Goal: Task Accomplishment & Management: Complete application form

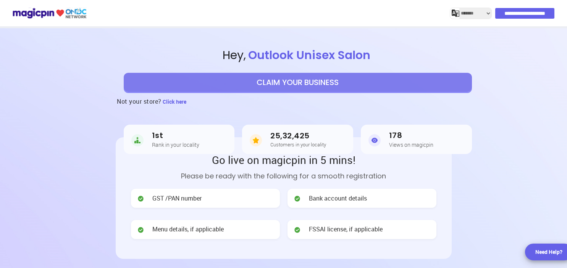
select select "*******"
click at [343, 88] on button "CLAIM YOUR BUSINESS" at bounding box center [298, 82] width 348 height 19
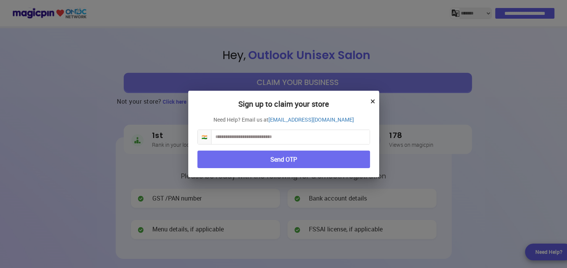
click at [307, 135] on input "text" at bounding box center [290, 137] width 158 height 14
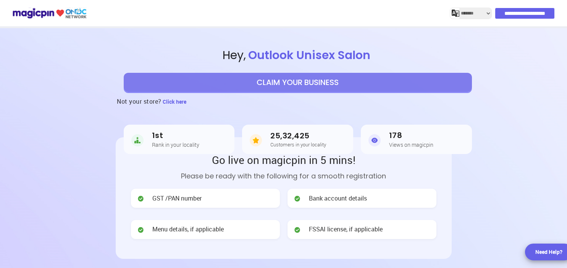
select select "*******"
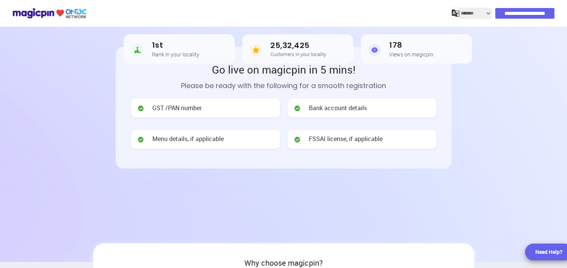
scroll to position [110, 0]
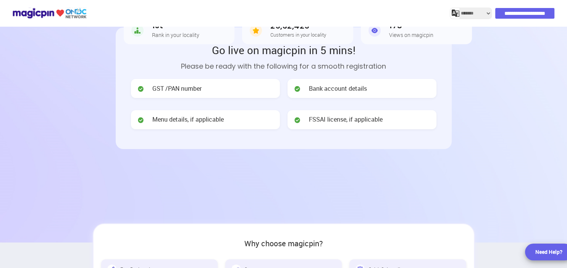
click at [205, 88] on div "GST /PAN number" at bounding box center [205, 88] width 149 height 19
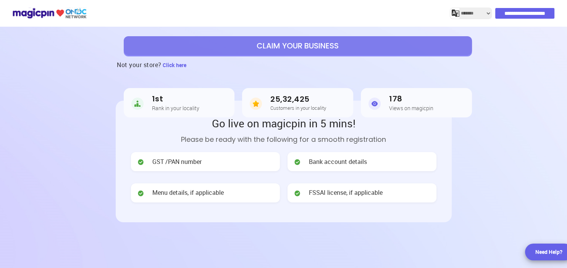
click at [271, 51] on button "CLAIM YOUR BUSINESS" at bounding box center [298, 45] width 348 height 19
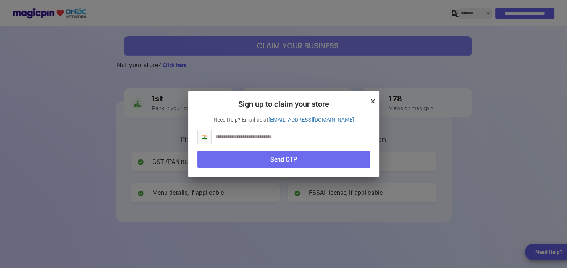
click at [253, 137] on input "text" at bounding box center [290, 137] width 158 height 14
paste input "**********"
type input "**********"
click at [321, 153] on button "Send OTP" at bounding box center [283, 160] width 172 height 18
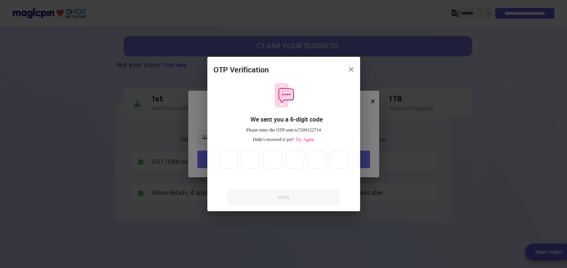
click at [231, 157] on input "*" at bounding box center [228, 159] width 19 height 18
click at [231, 158] on input "*" at bounding box center [228, 159] width 19 height 18
type input "*"
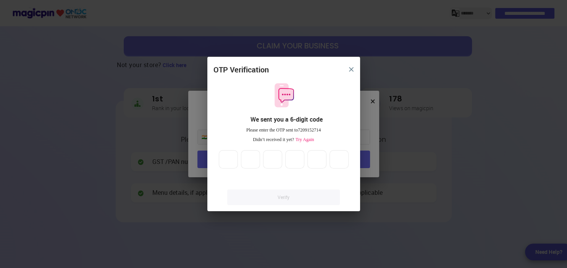
click at [230, 159] on input "*" at bounding box center [228, 159] width 19 height 18
click at [251, 158] on input "*" at bounding box center [250, 159] width 19 height 18
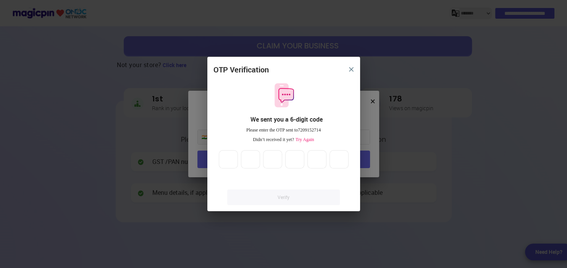
click at [251, 158] on input "*" at bounding box center [250, 159] width 19 height 18
type input "*"
click at [251, 161] on input "*" at bounding box center [250, 159] width 19 height 18
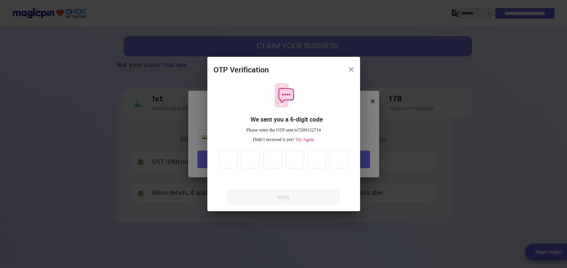
click at [275, 158] on input "*" at bounding box center [272, 159] width 19 height 18
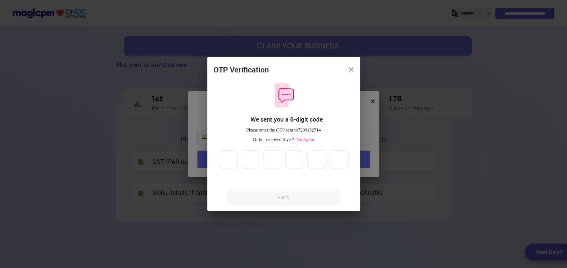
type input "*"
click at [275, 158] on input "*" at bounding box center [272, 159] width 19 height 18
click at [296, 157] on input "*" at bounding box center [294, 159] width 19 height 18
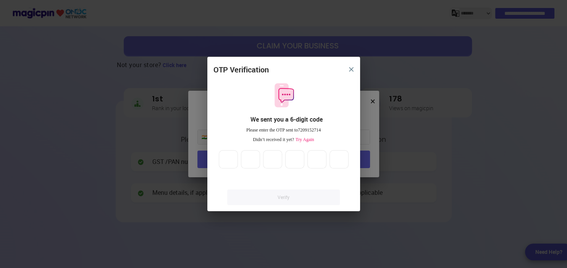
click at [296, 157] on input "*" at bounding box center [294, 159] width 19 height 18
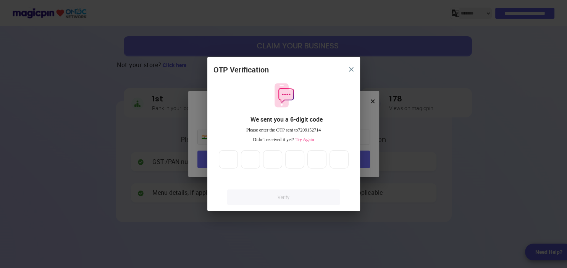
type input "*"
click at [296, 157] on input "*" at bounding box center [294, 159] width 19 height 18
click at [320, 158] on input "*" at bounding box center [316, 159] width 19 height 18
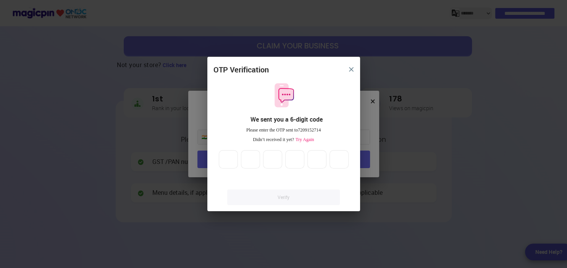
click at [320, 158] on input "*" at bounding box center [316, 159] width 19 height 18
type input "*"
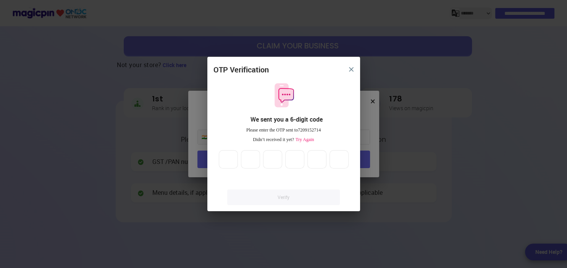
click at [316, 161] on input "*" at bounding box center [316, 159] width 19 height 18
click at [341, 159] on input "*" at bounding box center [338, 159] width 19 height 18
type input "*"
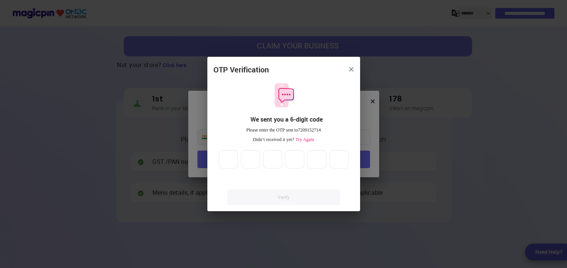
click at [341, 159] on input "*" at bounding box center [338, 159] width 19 height 18
click at [307, 198] on link "Verify" at bounding box center [283, 198] width 112 height 16
click at [257, 181] on div "Verify" at bounding box center [283, 190] width 140 height 30
click at [248, 166] on input "*" at bounding box center [250, 159] width 19 height 18
type input "*"
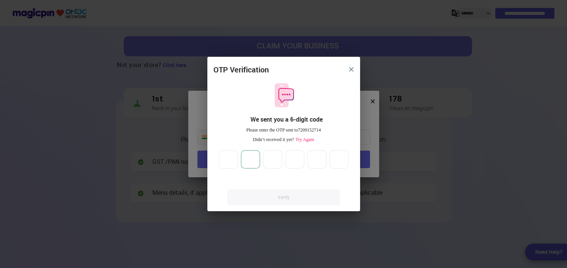
click at [227, 158] on input "*" at bounding box center [228, 159] width 19 height 18
click at [226, 158] on input "*" at bounding box center [228, 159] width 19 height 18
click at [335, 159] on input "*" at bounding box center [338, 159] width 19 height 18
type input "*"
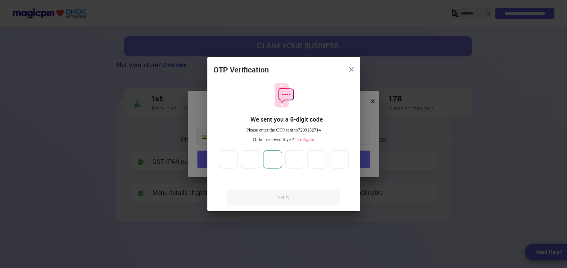
type input "*"
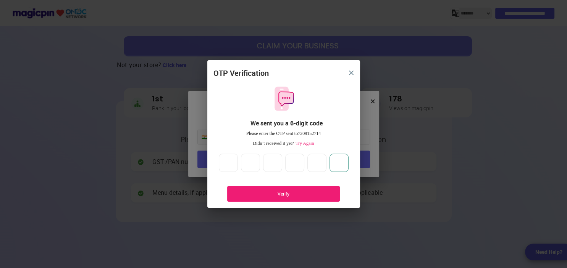
type input "*"
click at [300, 189] on div "Verify" at bounding box center [283, 194] width 112 height 16
click at [307, 192] on div "Verify" at bounding box center [282, 194] width 89 height 6
click at [226, 162] on input "*" at bounding box center [228, 163] width 19 height 18
click at [336, 163] on input "*" at bounding box center [338, 163] width 19 height 18
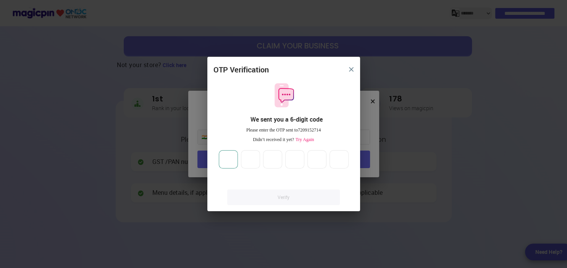
type input "*"
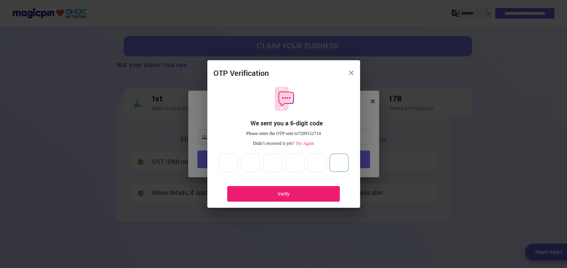
type input "*"
click at [303, 195] on div "Verify" at bounding box center [282, 194] width 89 height 6
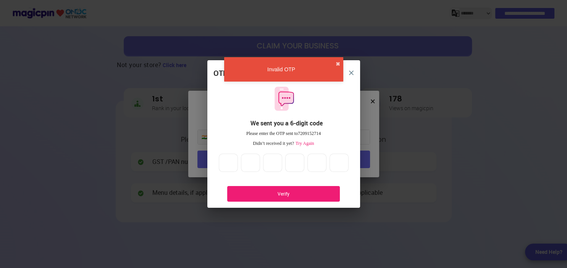
click at [404, 202] on div "OTP Verification We sent you a 6-digit code Please enter the OTP sent to 720915…" at bounding box center [283, 134] width 567 height 268
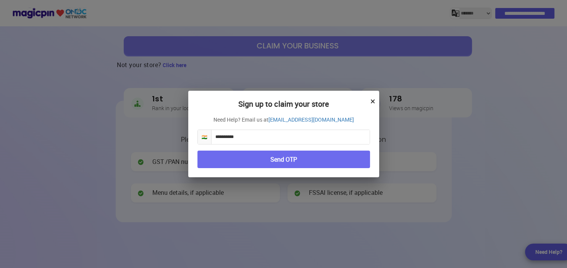
click at [277, 156] on button "Send OTP" at bounding box center [283, 160] width 172 height 18
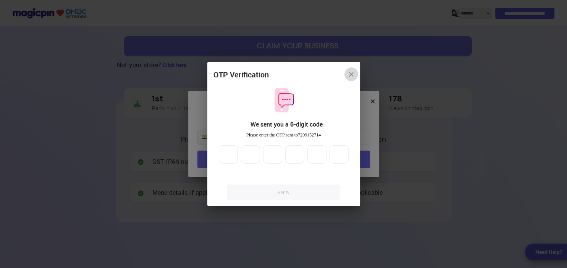
click at [349, 72] on img "close" at bounding box center [351, 74] width 5 height 5
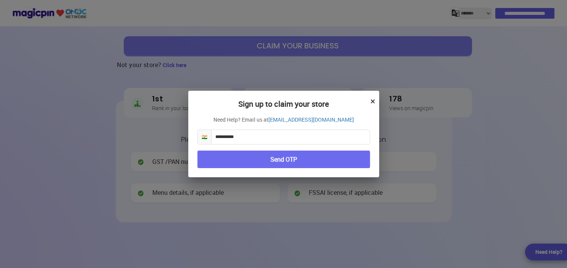
click at [295, 159] on button "Send OTP" at bounding box center [283, 160] width 172 height 18
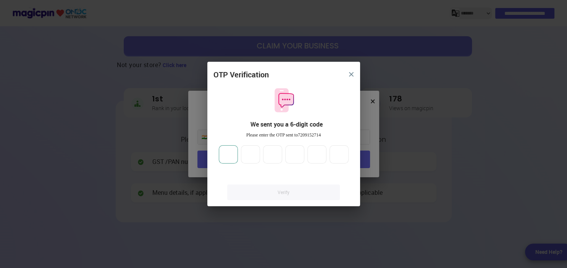
click at [225, 154] on input "number" at bounding box center [228, 154] width 19 height 18
type input "*"
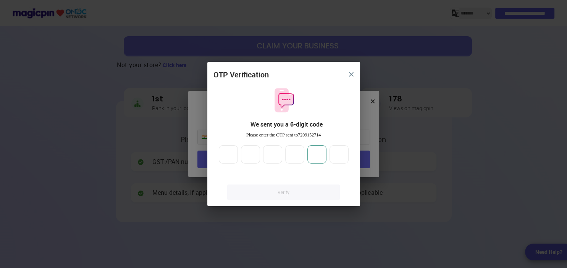
type input "*"
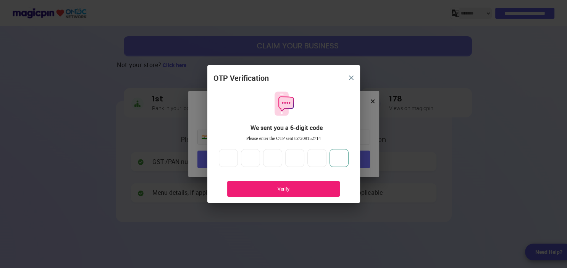
type input "*"
click at [295, 186] on div "Verify" at bounding box center [282, 189] width 89 height 6
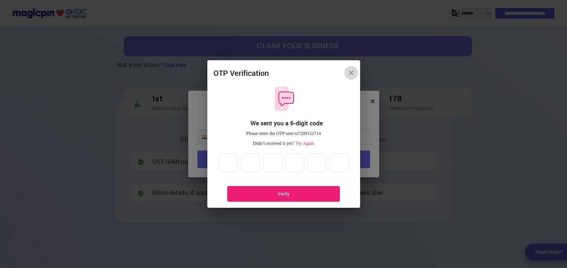
click at [350, 74] on img "close" at bounding box center [351, 73] width 5 height 5
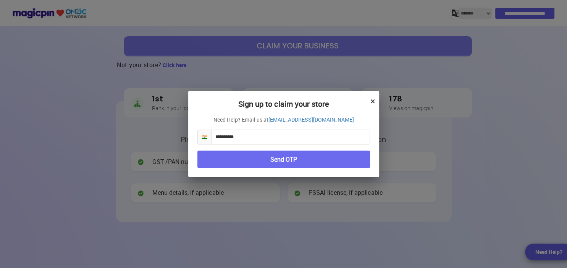
click at [347, 168] on button "Send OTP" at bounding box center [283, 160] width 172 height 18
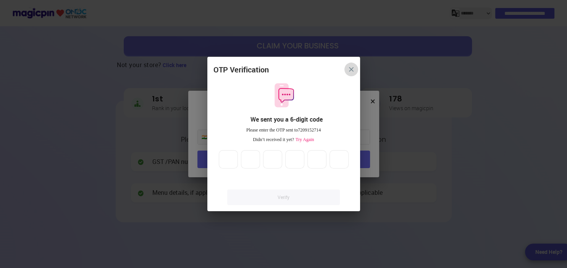
click at [354, 64] on button "close" at bounding box center [351, 70] width 14 height 14
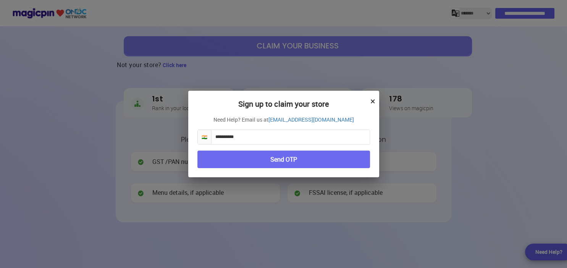
click at [371, 99] on button "×" at bounding box center [372, 101] width 5 height 13
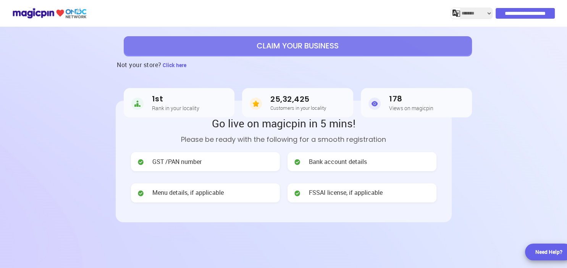
click at [501, 13] on input "**********" at bounding box center [524, 13] width 59 height 11
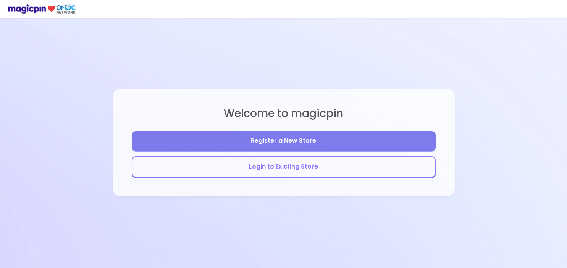
click at [311, 138] on button "Register a New Store" at bounding box center [284, 140] width 304 height 19
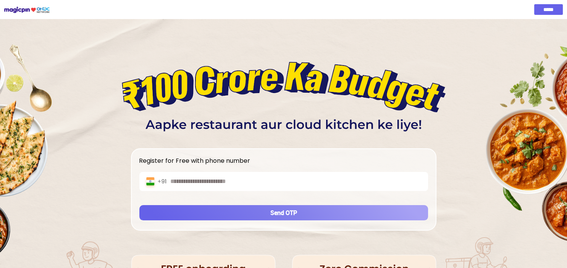
click at [285, 179] on input "text" at bounding box center [296, 181] width 253 height 9
paste input "**********"
type input "**********"
click at [282, 213] on button "Send OTP" at bounding box center [283, 212] width 288 height 15
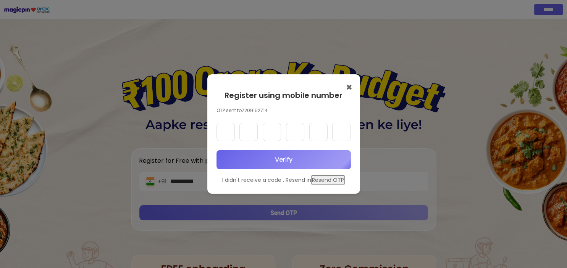
click at [228, 134] on input "text" at bounding box center [225, 132] width 18 height 18
type input "*"
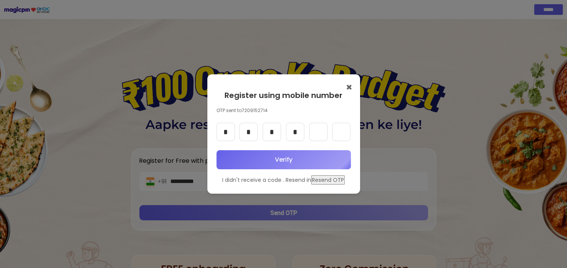
type input "*"
click at [321, 159] on button "Verify" at bounding box center [283, 159] width 134 height 19
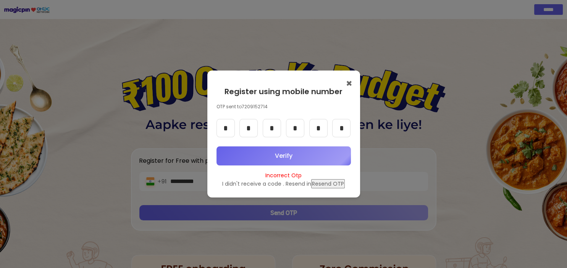
click at [352, 81] on div "✖ Register using mobile number OTP sent to 7209152714 * * * * * * Verify Incorr…" at bounding box center [283, 134] width 153 height 127
click at [349, 82] on button "✖" at bounding box center [349, 83] width 6 height 11
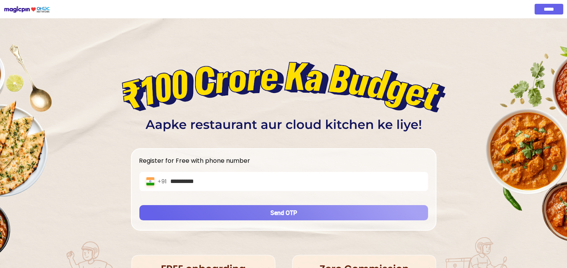
click at [546, 10] on input "*****" at bounding box center [548, 9] width 29 height 11
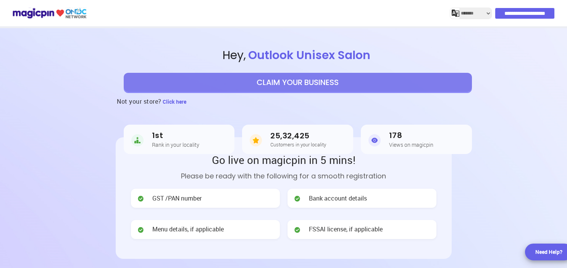
select select "*******"
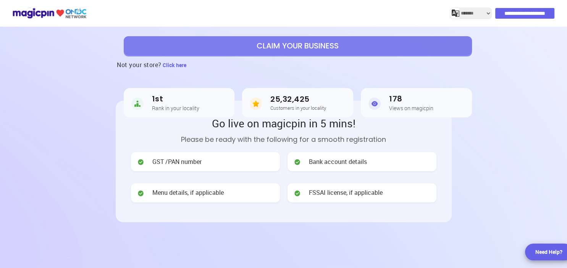
click at [227, 44] on button "CLAIM YOUR BUSINESS" at bounding box center [298, 45] width 348 height 19
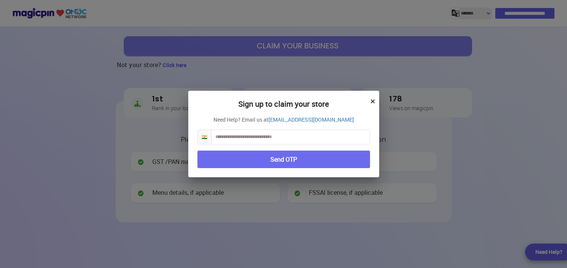
click at [312, 143] on input "text" at bounding box center [290, 137] width 158 height 14
click at [370, 102] on button "×" at bounding box center [372, 101] width 5 height 13
